Goal: Obtain resource: Download file/media

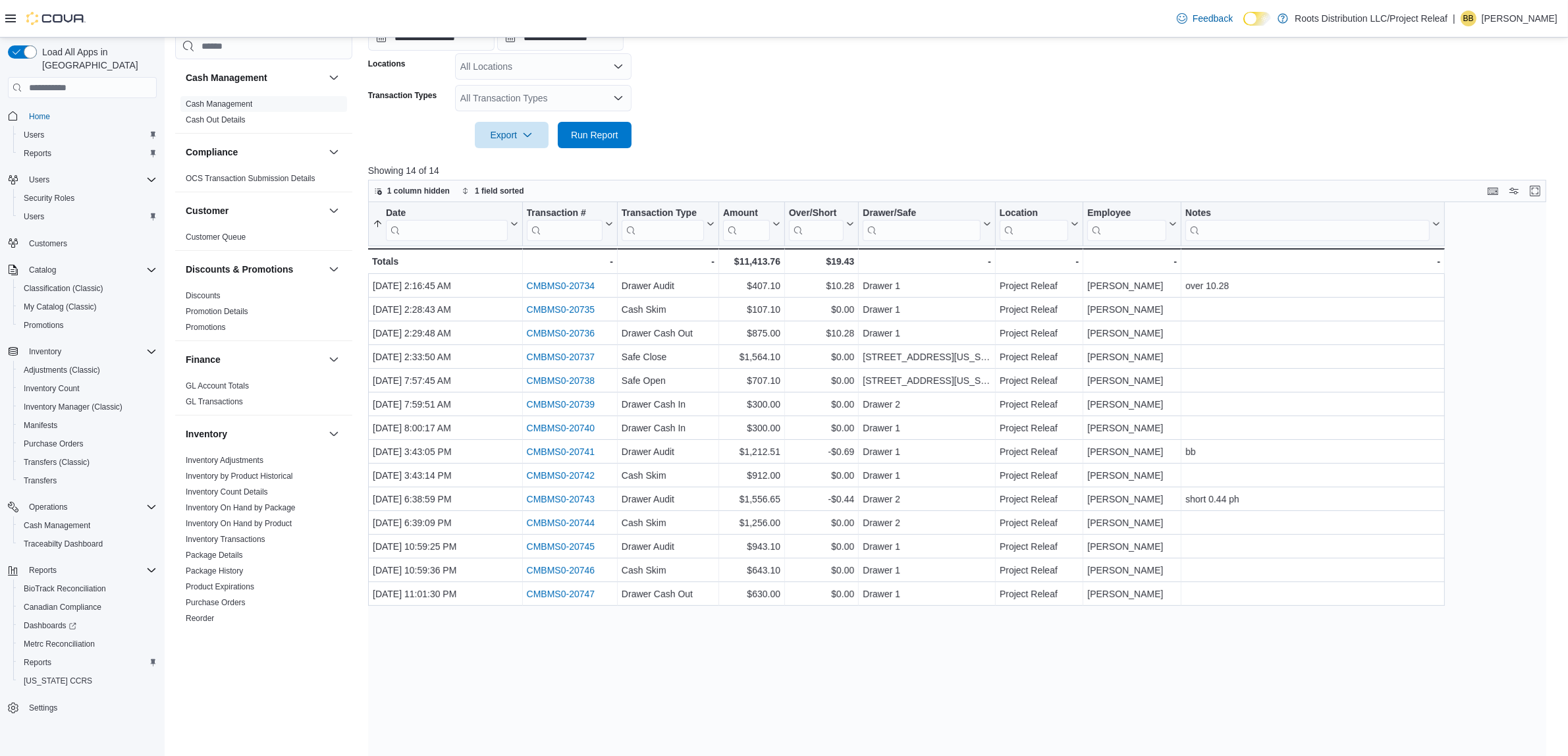
scroll to position [309, 0]
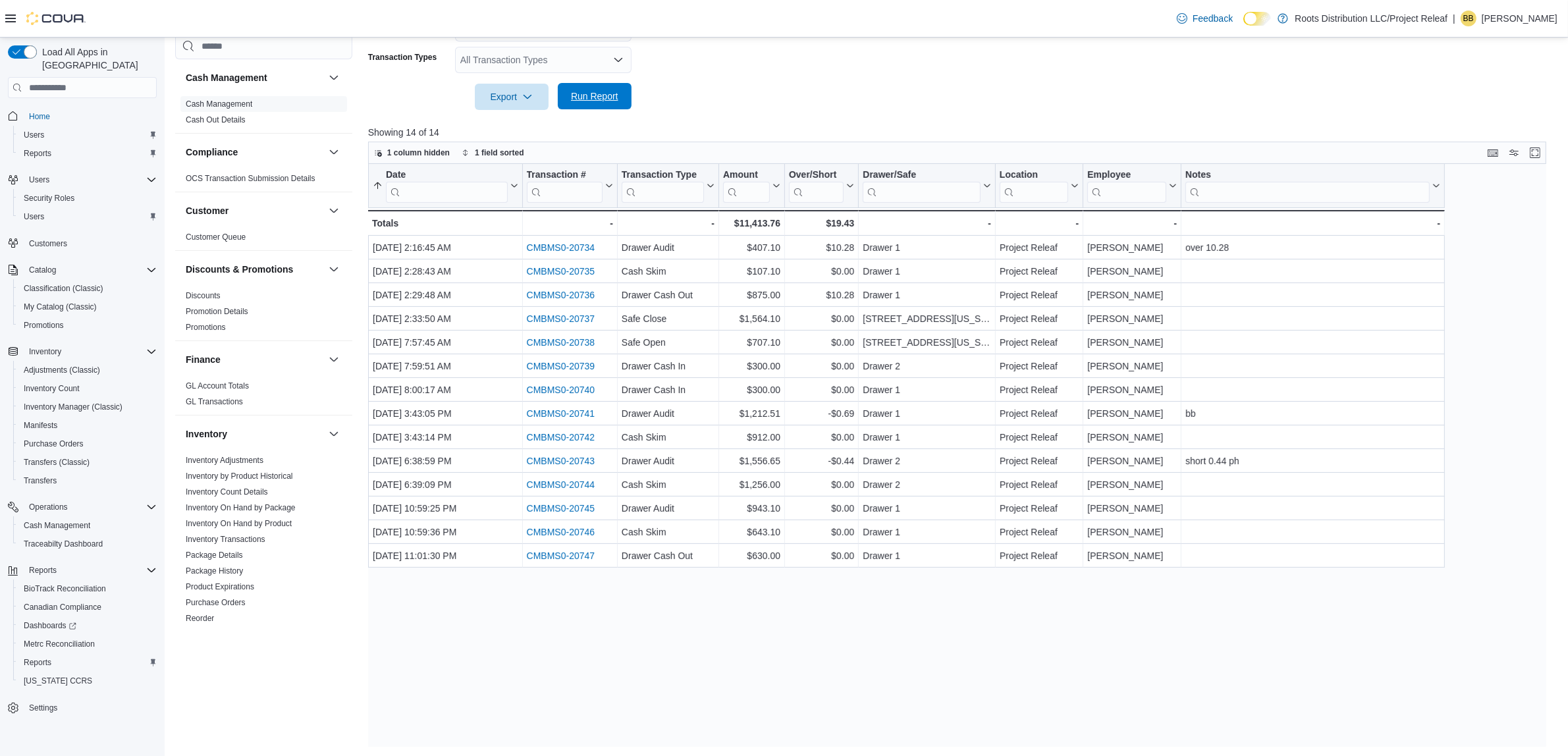
click at [618, 96] on span "Run Report" at bounding box center [595, 96] width 58 height 27
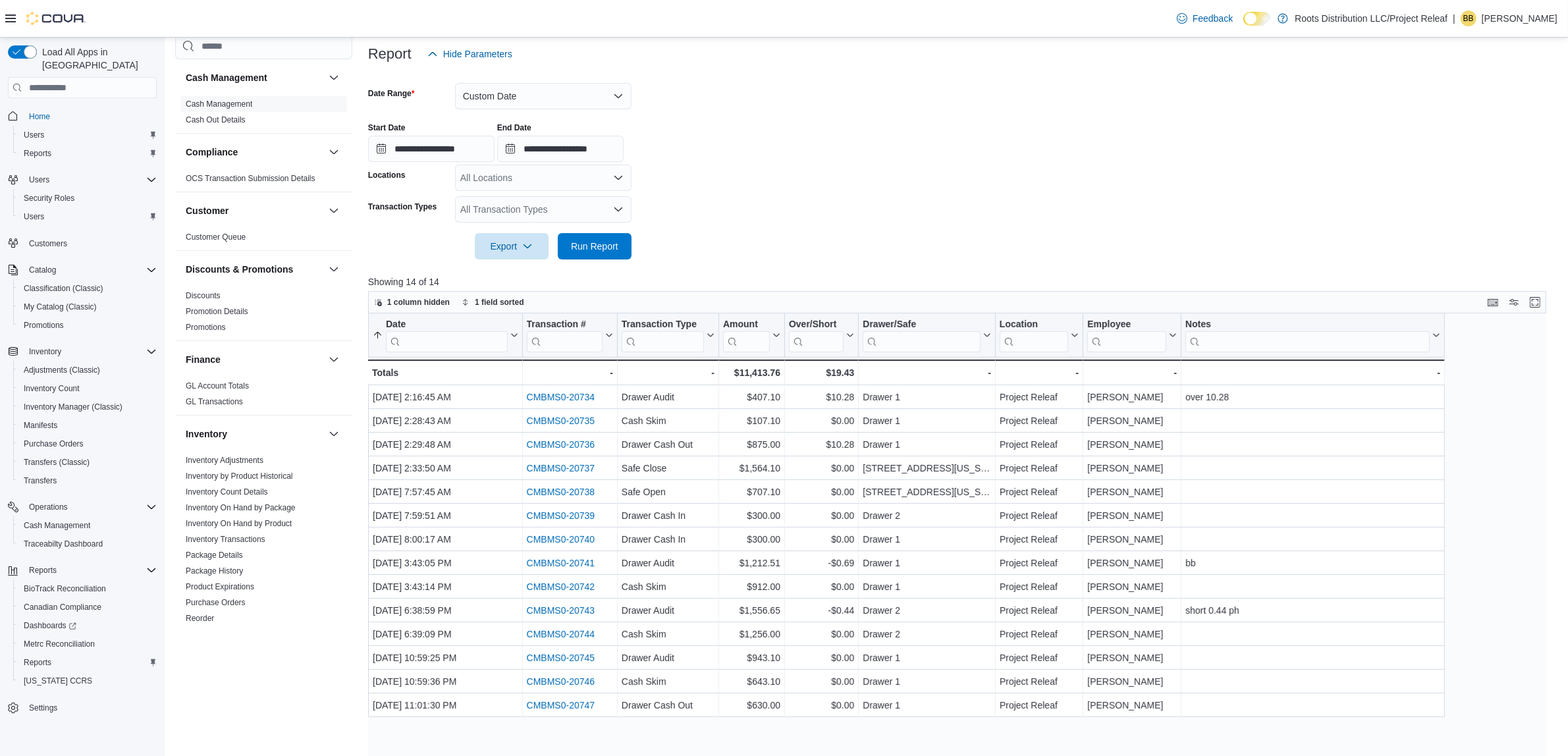
scroll to position [144, 0]
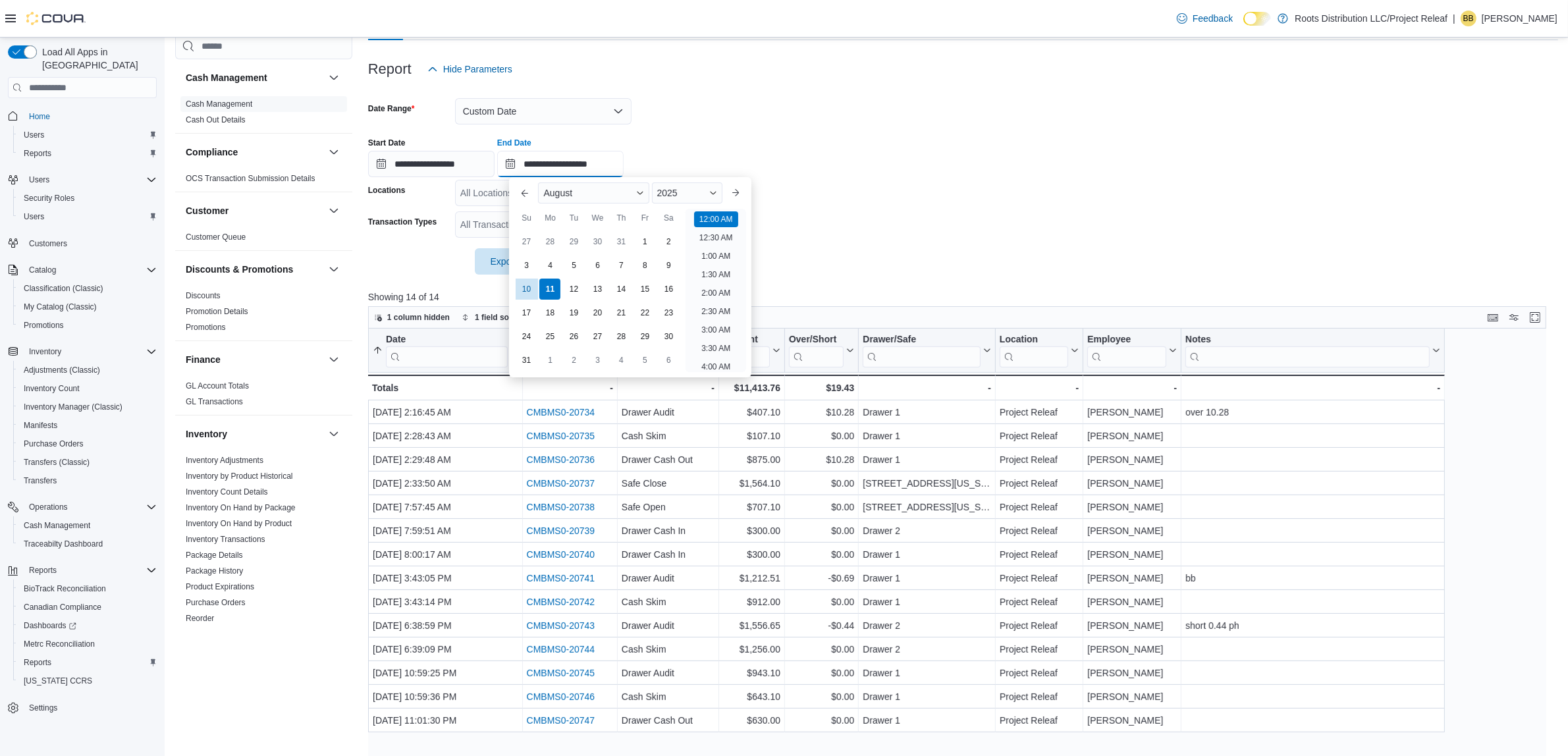
click at [597, 161] on input "**********" at bounding box center [560, 164] width 126 height 27
click at [709, 244] on li "12:30 AM" at bounding box center [716, 237] width 44 height 16
type input "**********"
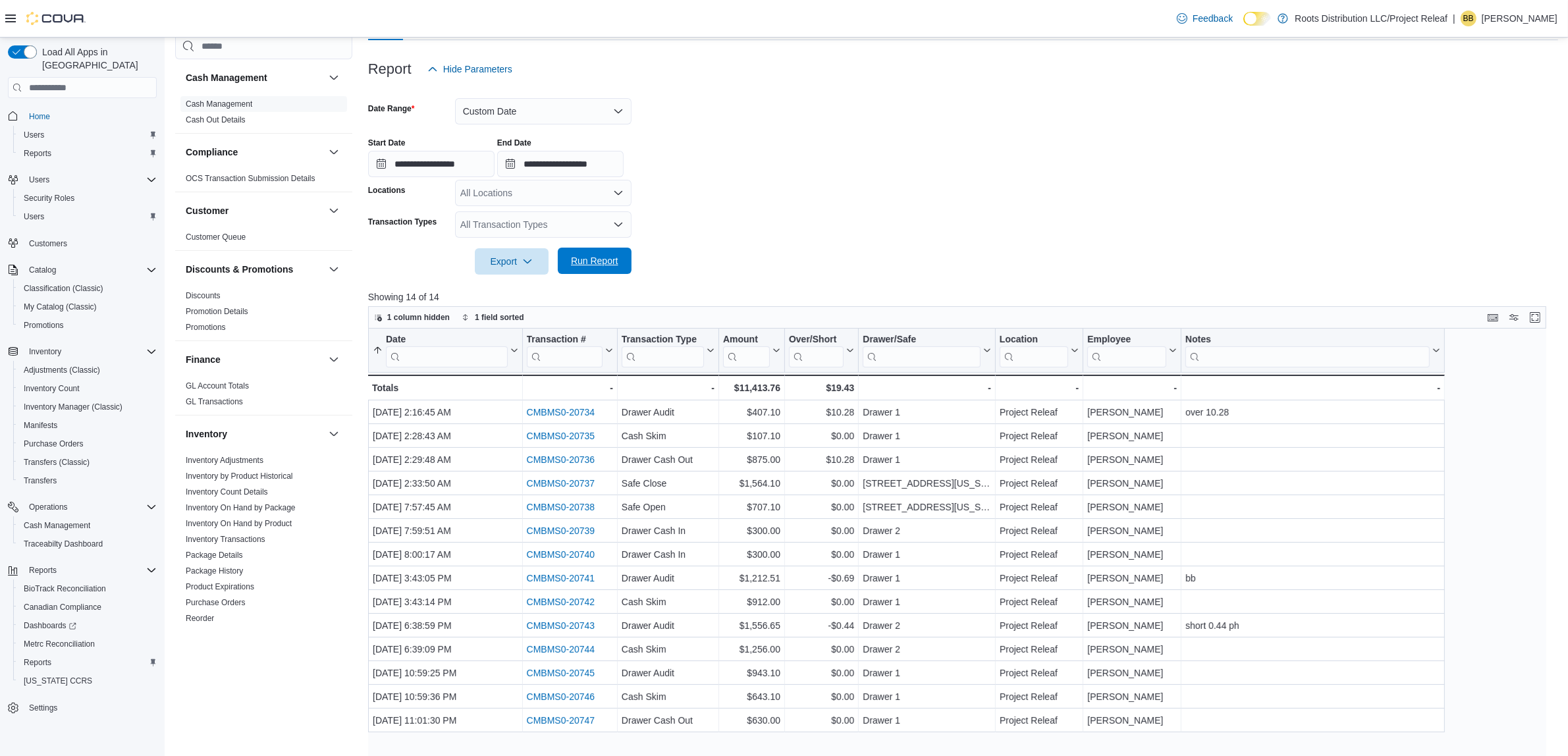
click at [573, 268] on span "Run Report" at bounding box center [595, 261] width 58 height 27
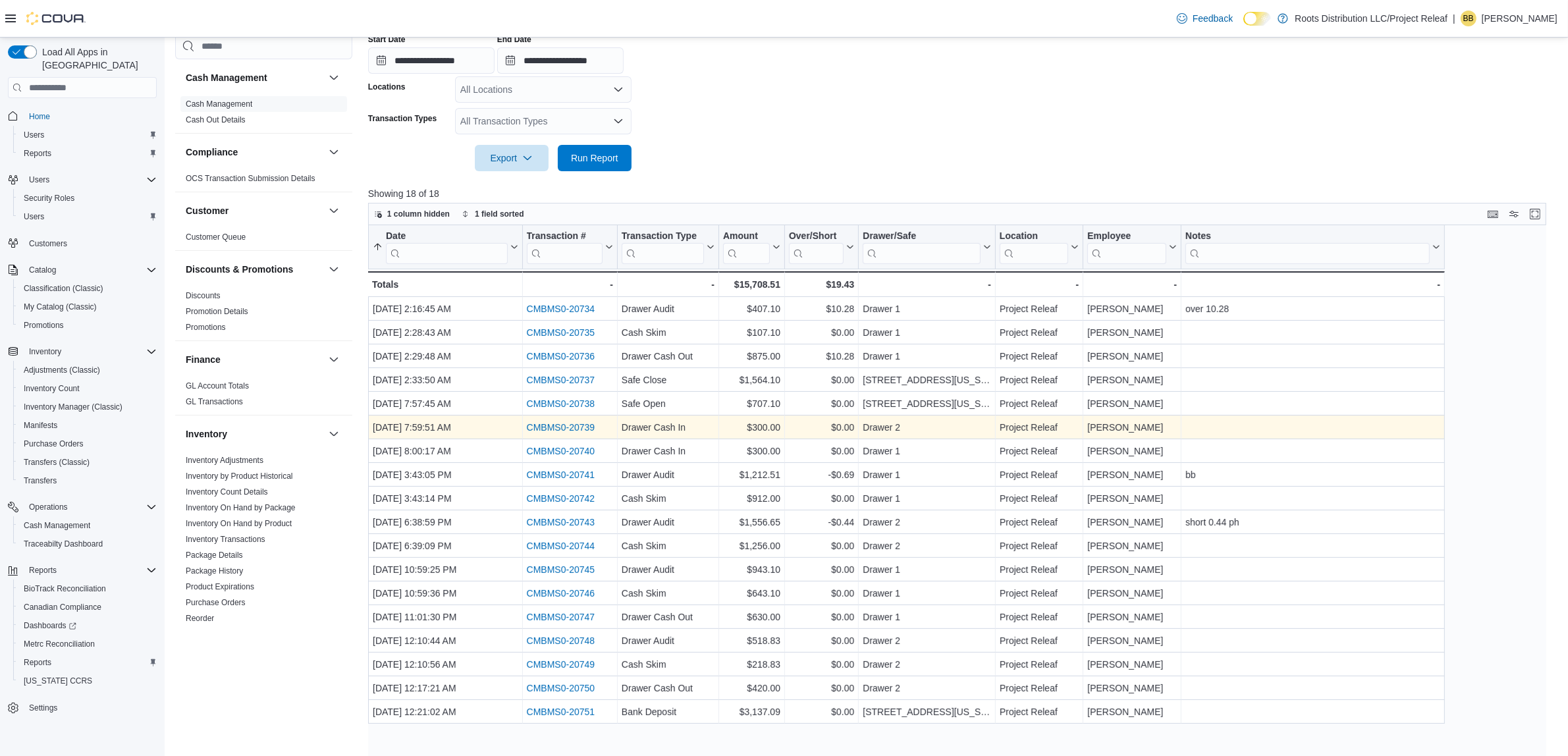
scroll to position [309, 0]
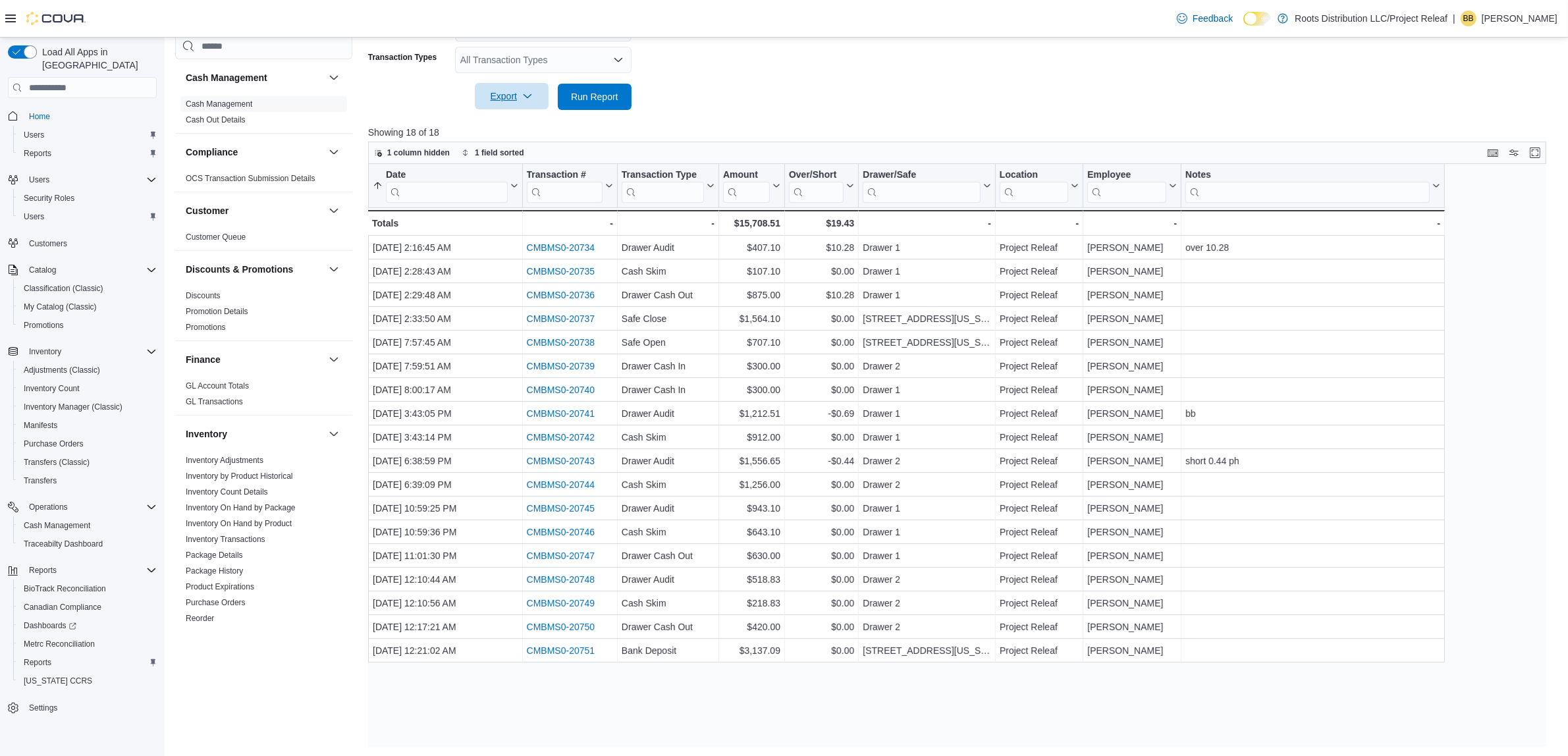
click at [500, 92] on span "Export" at bounding box center [512, 96] width 58 height 27
click at [522, 116] on button "Export to Excel" at bounding box center [514, 124] width 75 height 27
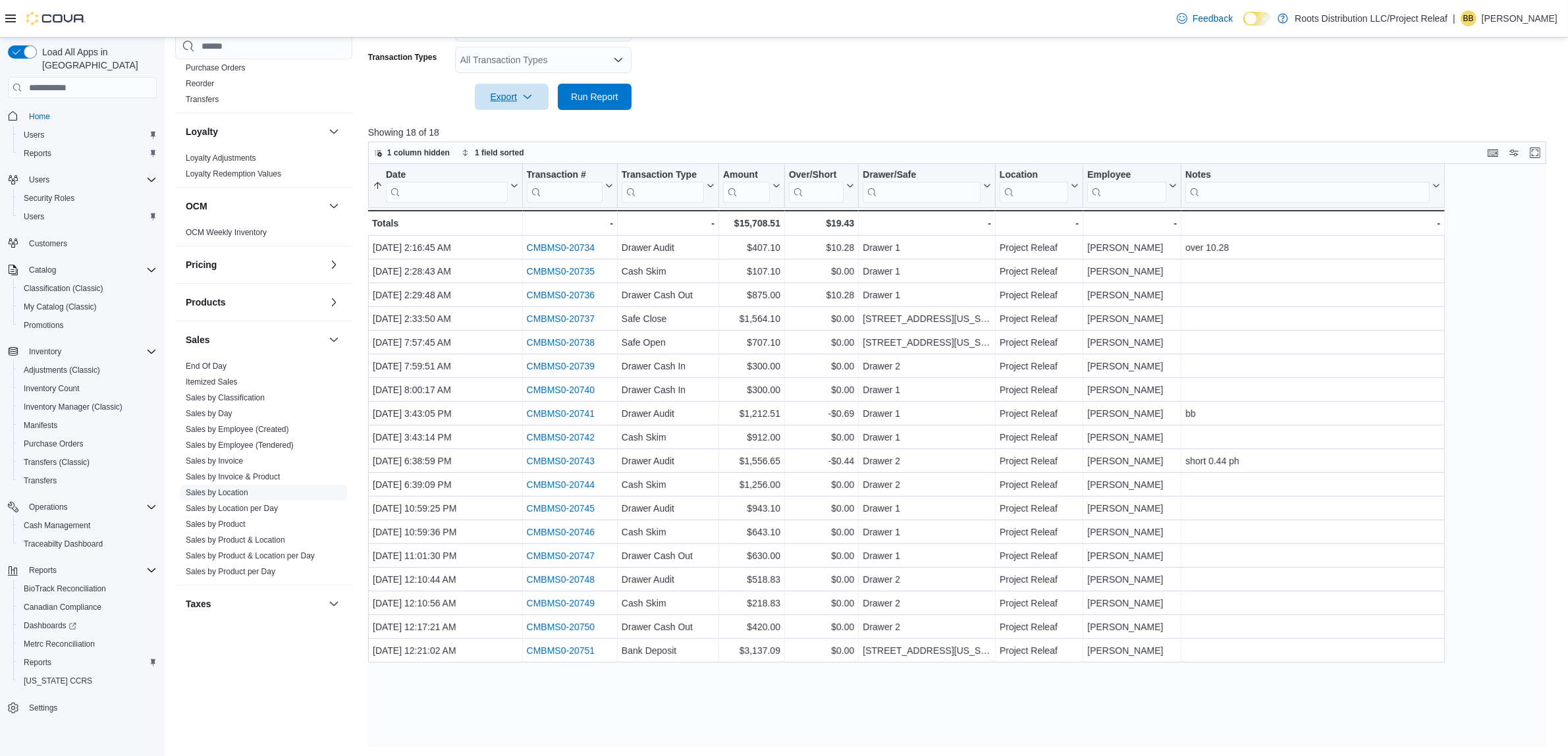
scroll to position [642, 0]
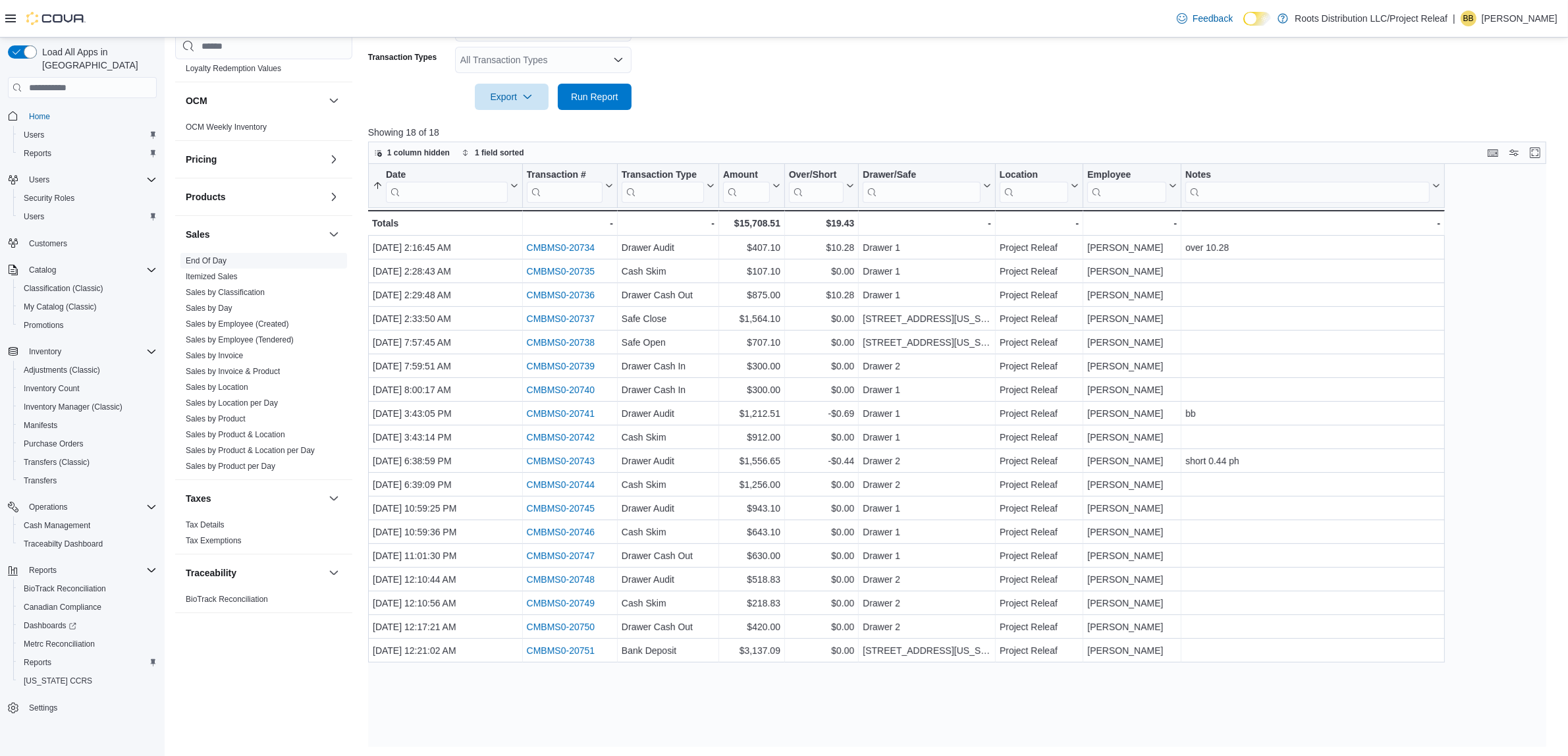
click at [201, 260] on link "End Of Day" at bounding box center [206, 260] width 41 height 9
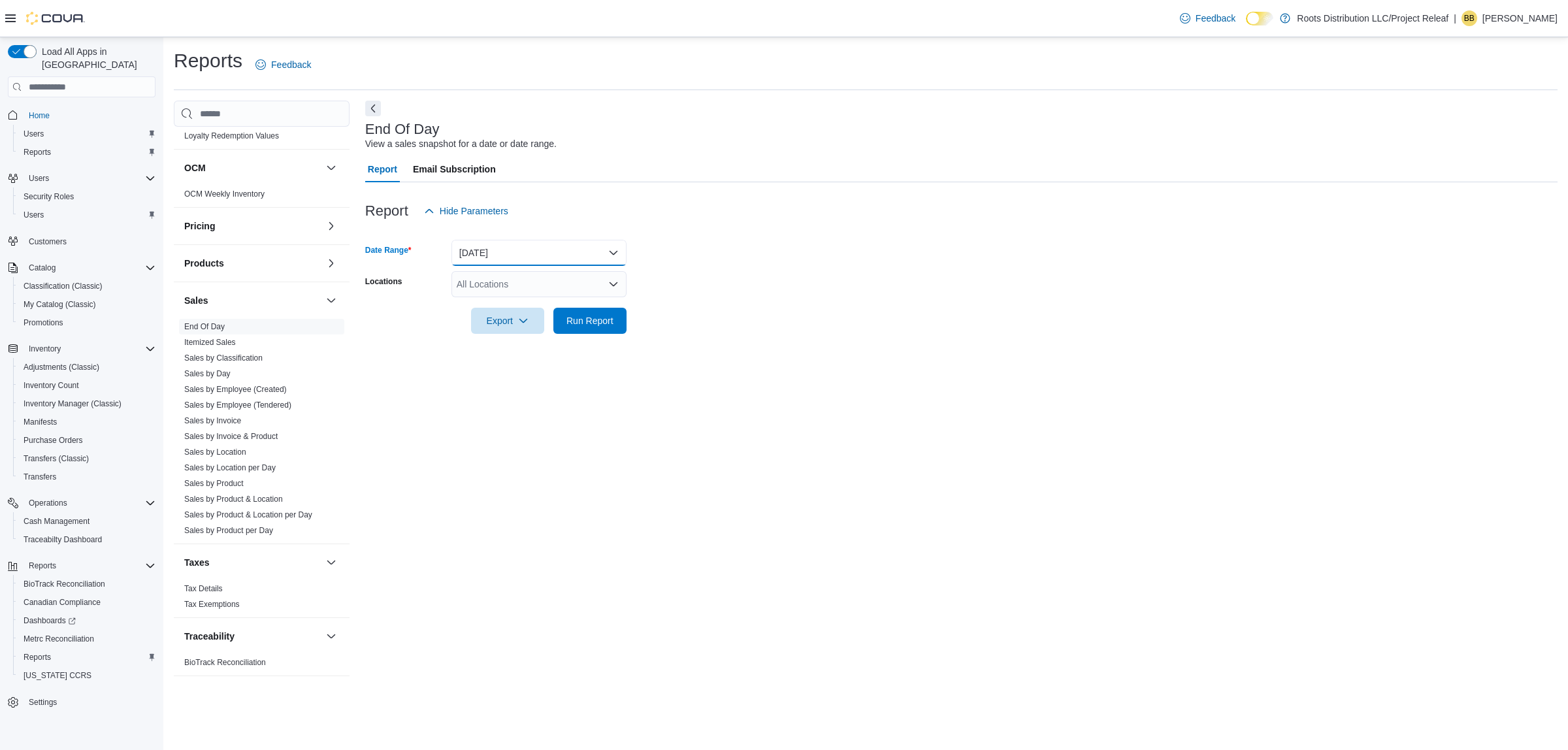
click at [494, 249] on button "[DATE]" at bounding box center [539, 253] width 175 height 26
click at [491, 329] on span "[DATE]" at bounding box center [546, 331] width 149 height 16
click at [598, 320] on span "Run Report" at bounding box center [590, 320] width 47 height 13
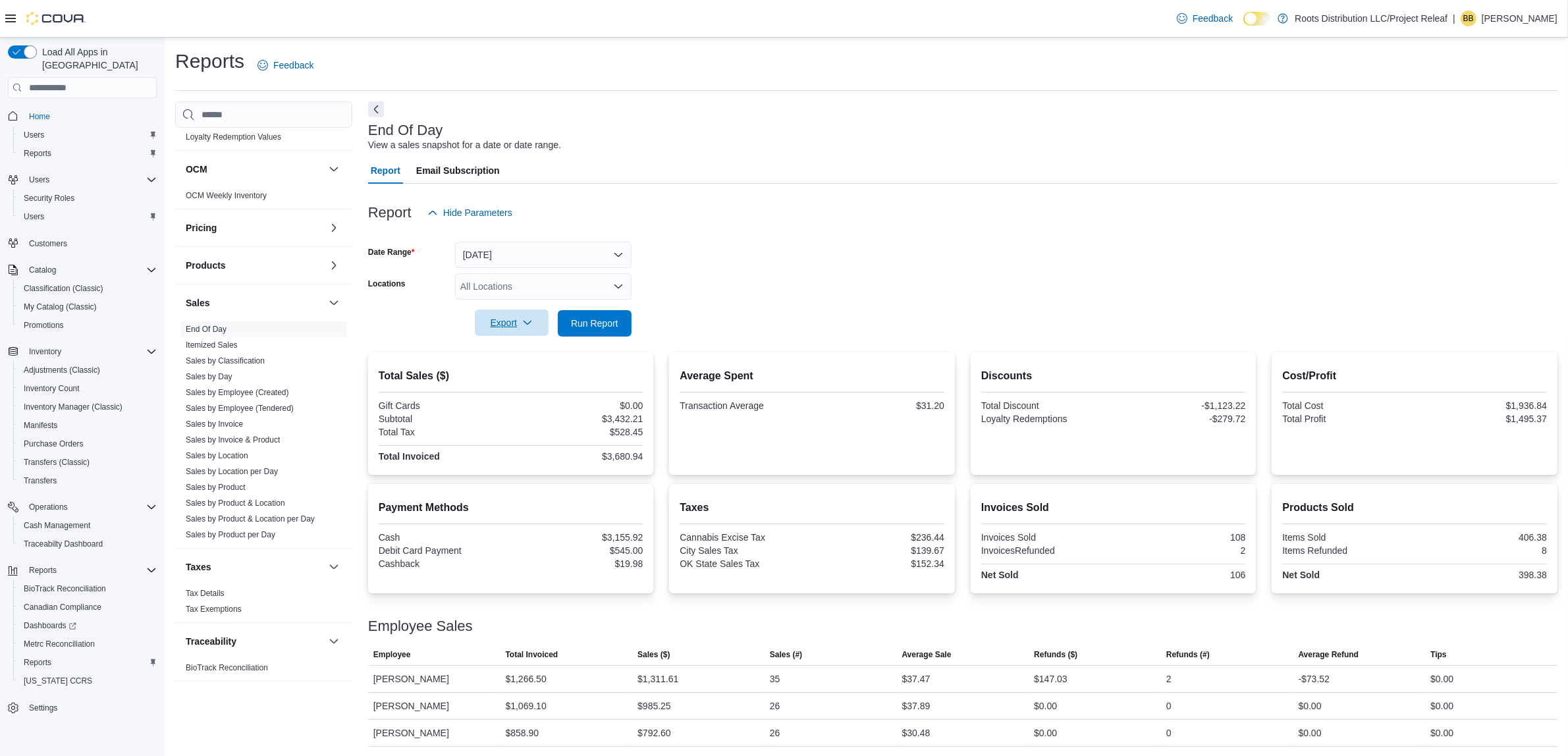
click at [529, 325] on icon "button" at bounding box center [527, 323] width 10 height 10
click at [523, 373] on span "Export to Pdf" at bounding box center [514, 376] width 59 height 10
